Goal: Navigation & Orientation: Find specific page/section

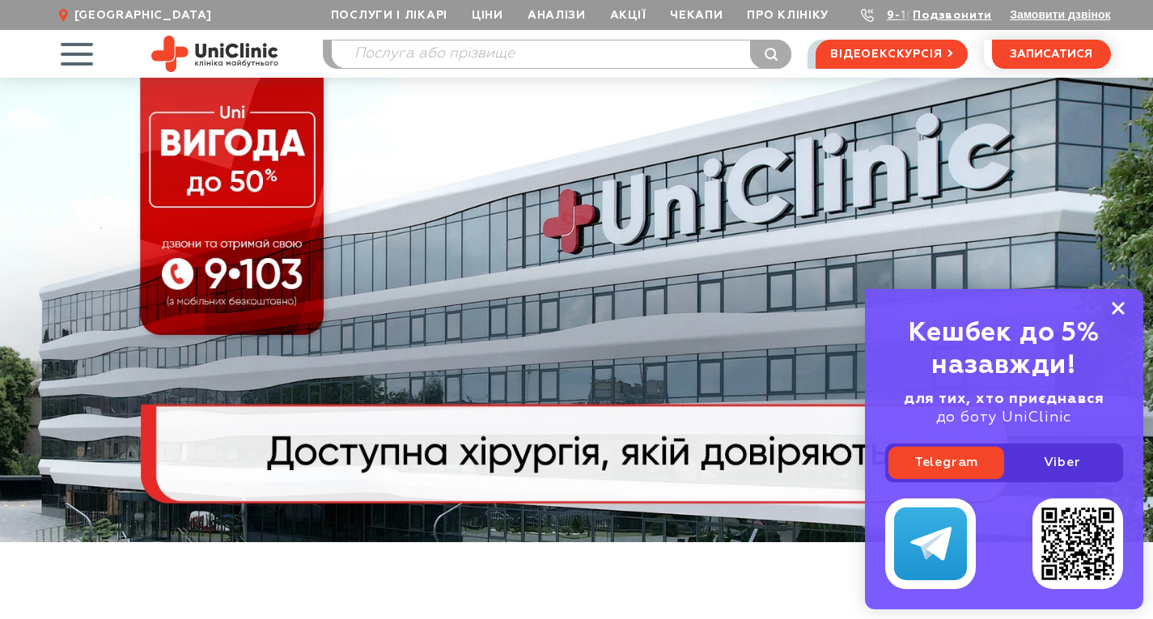
click at [1119, 303] on icon at bounding box center [1118, 309] width 13 height 14
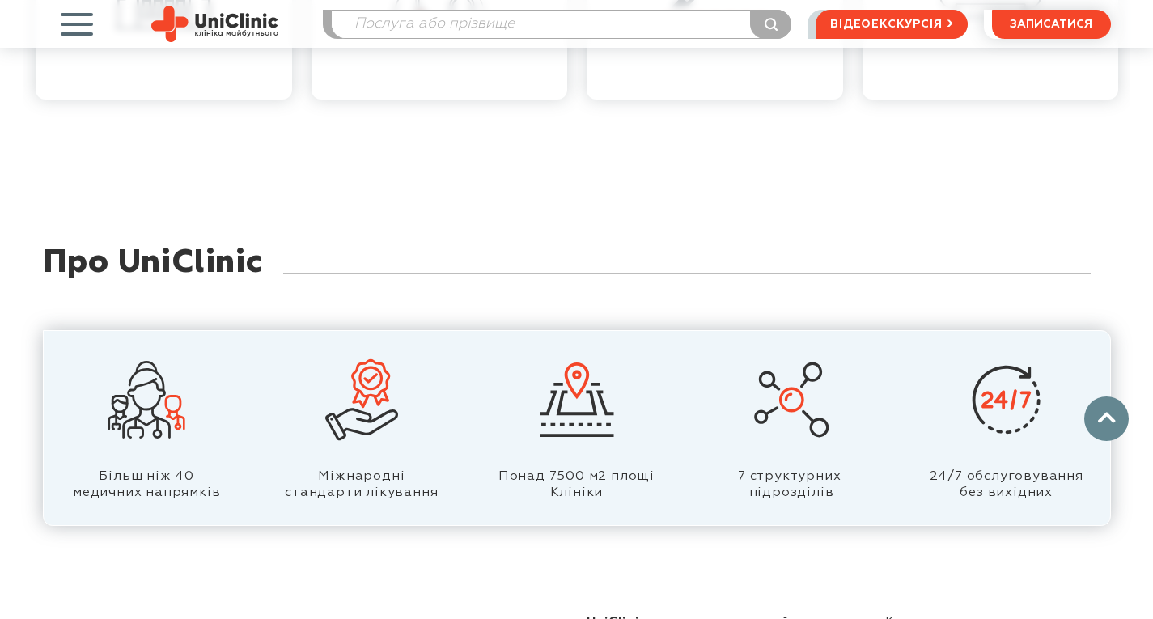
scroll to position [1537, 0]
